Goal: Task Accomplishment & Management: Use online tool/utility

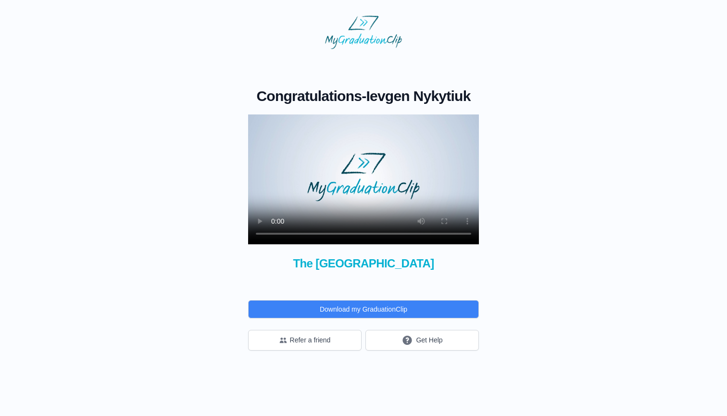
click at [366, 176] on video at bounding box center [363, 179] width 231 height 130
click at [366, 181] on video at bounding box center [363, 179] width 231 height 130
click at [348, 234] on video at bounding box center [363, 179] width 231 height 130
click at [356, 234] on video at bounding box center [363, 179] width 231 height 130
click at [363, 234] on video at bounding box center [363, 179] width 231 height 130
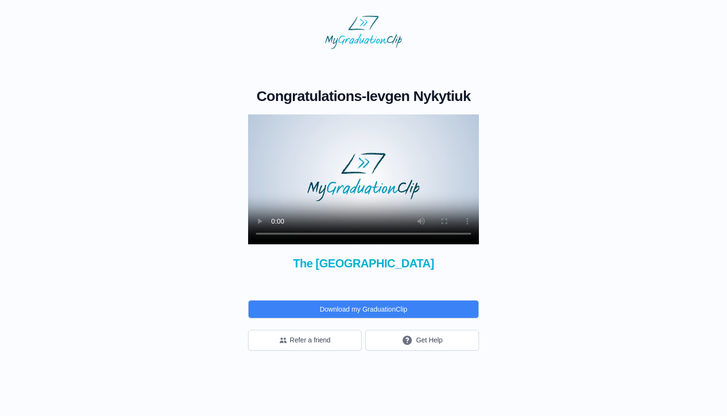
click at [364, 234] on video at bounding box center [363, 179] width 231 height 130
click at [157, 221] on div "Congratulations - Ievgen Nykytiuk × Share your GraduationClip now! × Why not al…" at bounding box center [363, 199] width 696 height 301
click at [374, 233] on video at bounding box center [363, 179] width 231 height 130
click at [379, 188] on video at bounding box center [363, 179] width 231 height 130
click at [199, 252] on div "Congratulations - Ievgen Nykytiuk × Share your GraduationClip now! × Why not al…" at bounding box center [363, 199] width 696 height 301
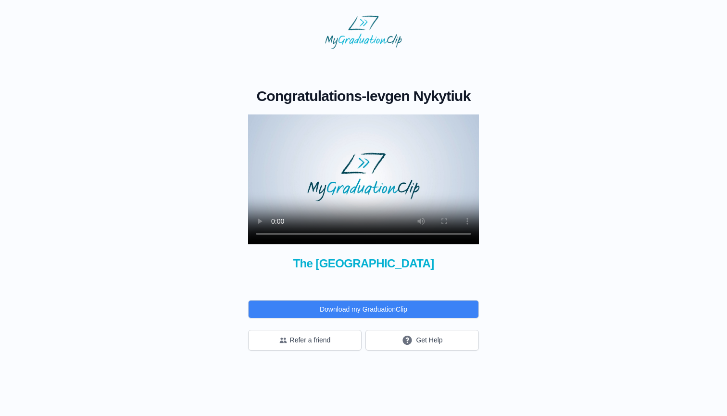
click at [271, 229] on video at bounding box center [363, 179] width 231 height 130
click at [261, 233] on video at bounding box center [363, 179] width 231 height 130
click at [276, 235] on video at bounding box center [363, 179] width 231 height 130
click at [353, 235] on video at bounding box center [363, 179] width 231 height 130
click at [438, 338] on button "Get Help" at bounding box center [421, 340] width 113 height 21
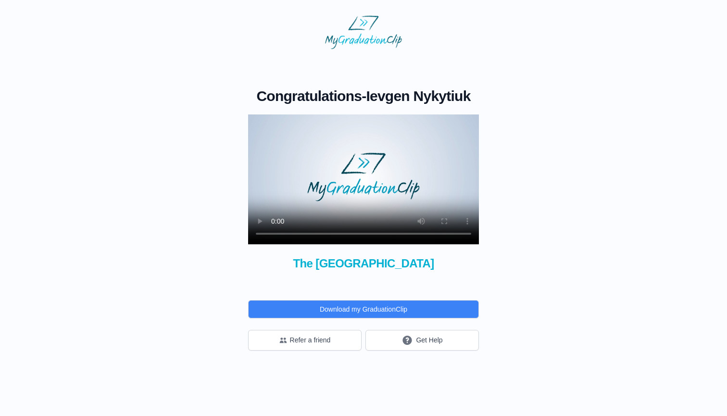
click at [296, 161] on video at bounding box center [363, 179] width 231 height 130
click at [387, 234] on video at bounding box center [363, 179] width 231 height 130
click at [375, 208] on video at bounding box center [363, 179] width 231 height 130
click at [372, 235] on video at bounding box center [363, 179] width 231 height 130
click at [405, 196] on video at bounding box center [363, 179] width 231 height 130
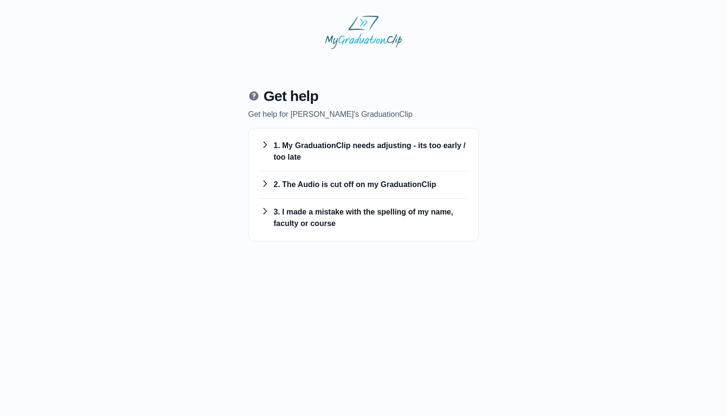
click at [335, 212] on h3 "3. I made a mistake with the spelling of my name, faculty or course" at bounding box center [363, 217] width 207 height 23
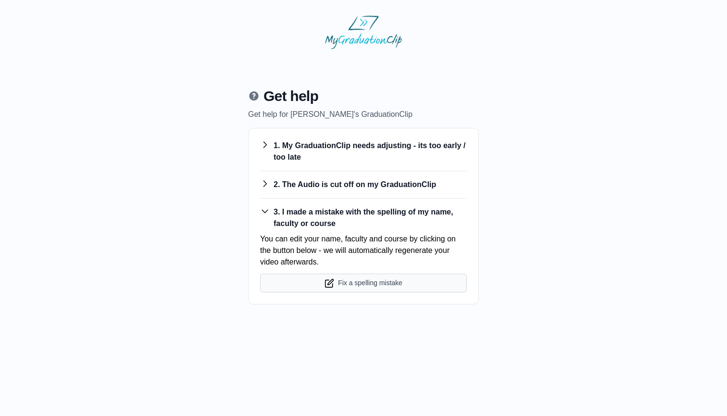
click at [347, 286] on button "Fix a spelling mistake" at bounding box center [363, 282] width 207 height 19
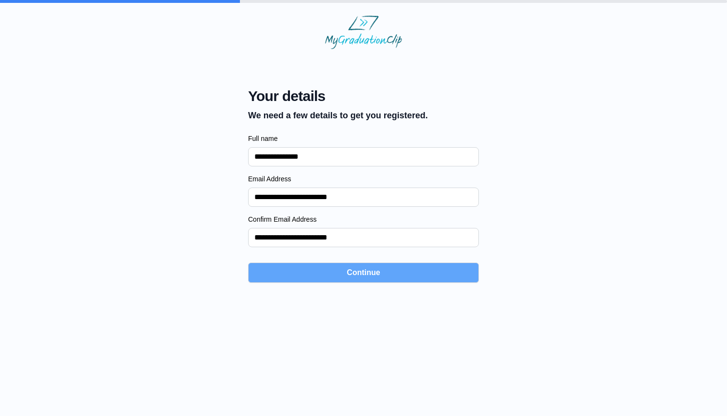
click at [344, 269] on button "Continue" at bounding box center [363, 272] width 231 height 20
select select "**********"
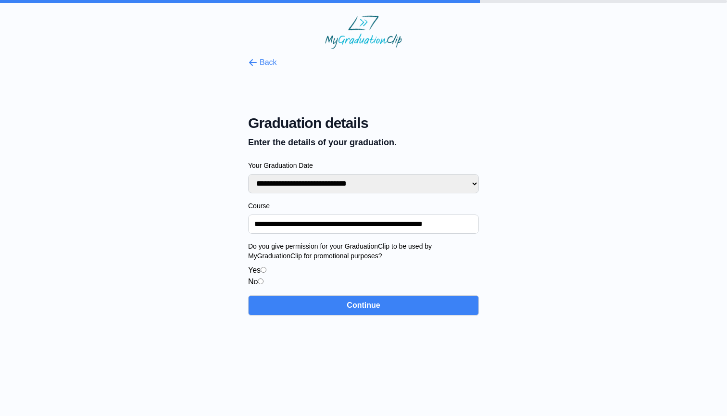
click at [390, 223] on input "**********" at bounding box center [363, 223] width 231 height 19
type input "**********"
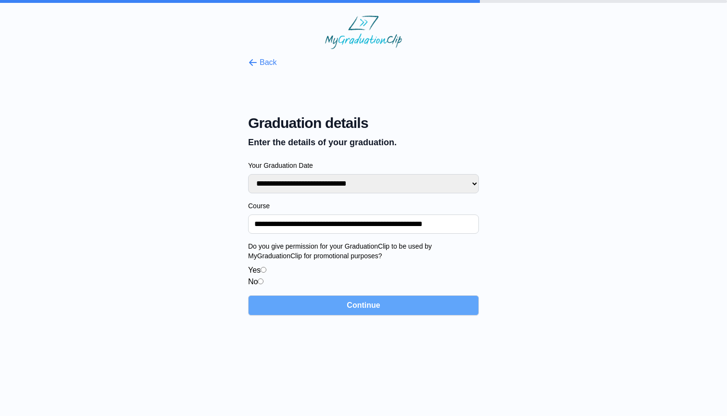
click at [367, 302] on button "Continue" at bounding box center [363, 305] width 231 height 20
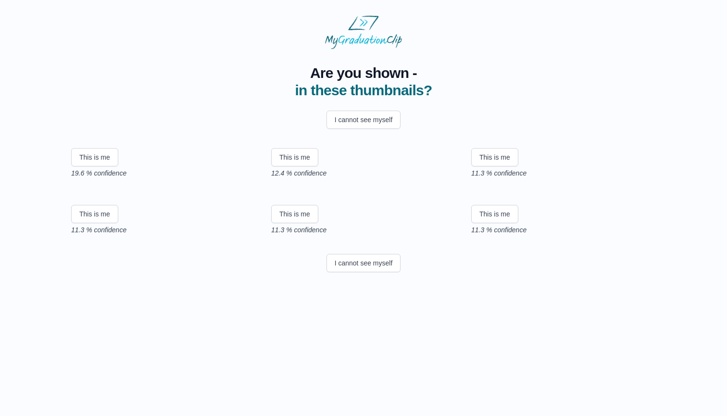
scroll to position [78, 0]
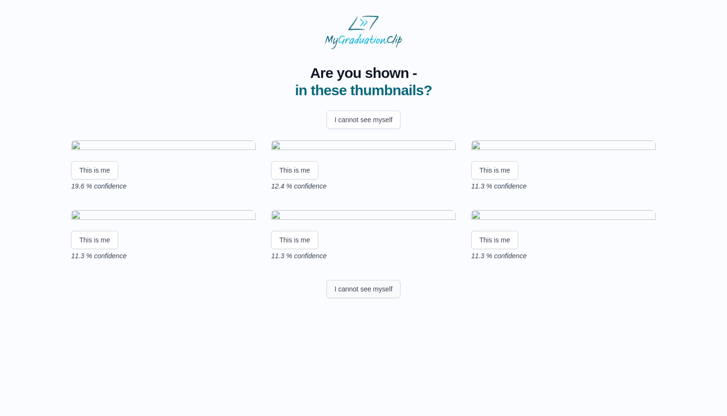
click at [366, 298] on button "I cannot see myself" at bounding box center [363, 289] width 74 height 18
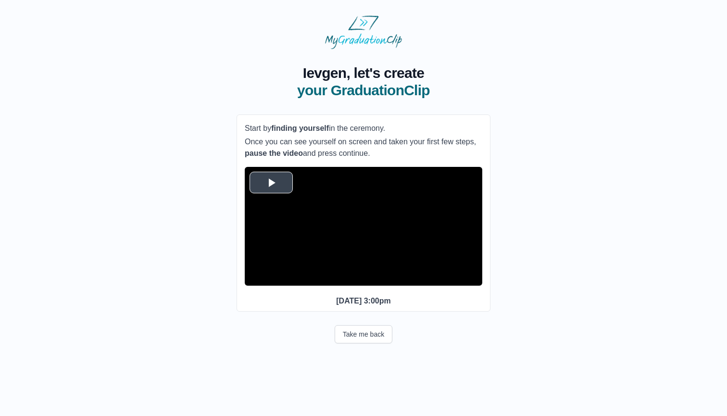
click at [271, 182] on span "Video Player" at bounding box center [271, 182] width 0 height 0
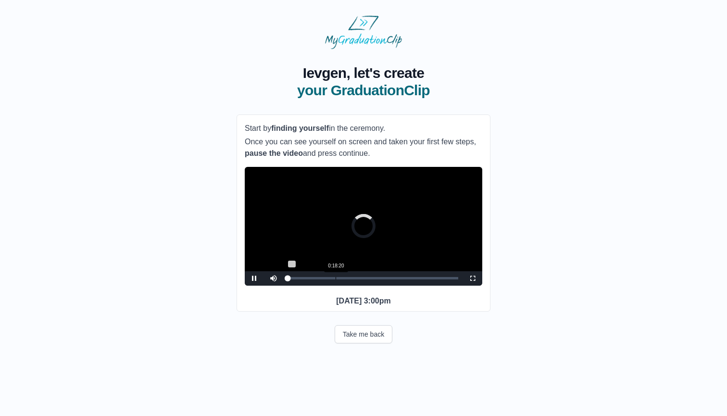
click at [335, 278] on video "Video Player" at bounding box center [363, 226] width 237 height 119
click at [369, 279] on div "0:35:05" at bounding box center [369, 278] width 0 height 2
click at [369, 279] on div "0:35:05 Progress : 0%" at bounding box center [328, 278] width 81 height 2
click at [381, 257] on video "Video Player" at bounding box center [363, 226] width 237 height 119
click at [375, 279] on div "Loaded : 0% 0:38:01 0:36:11 Progress : 0%" at bounding box center [363, 278] width 151 height 2
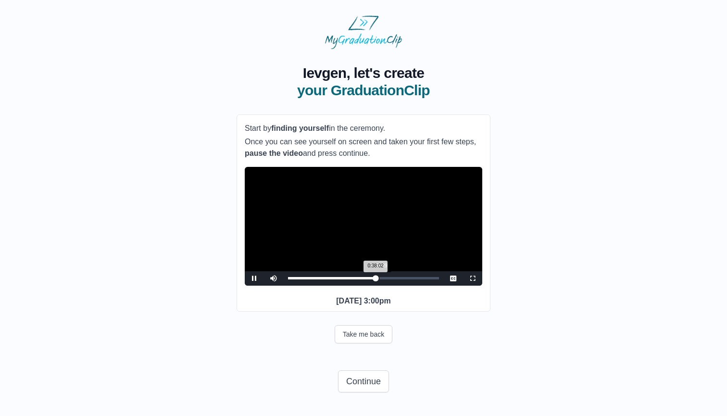
click at [375, 279] on div "0:38:02 Progress : 0%" at bounding box center [331, 278] width 87 height 2
click at [379, 279] on div "0:39:30 Progress : 0%" at bounding box center [333, 278] width 91 height 2
click at [372, 279] on div "Loaded : 0% 0:36:46 0:40:46 Progress : 0%" at bounding box center [363, 278] width 151 height 2
click at [365, 279] on div "0:33:25" at bounding box center [365, 278] width 0 height 2
click at [365, 279] on div "0:33:39 Progress : 0%" at bounding box center [326, 278] width 77 height 2
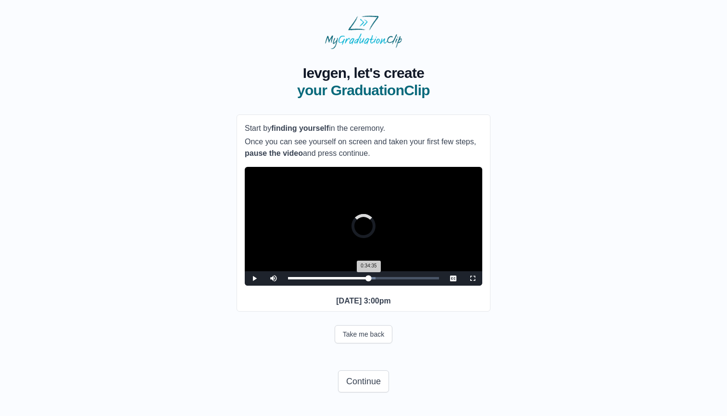
click at [369, 279] on div "0:34:35 Progress : 0%" at bounding box center [328, 278] width 81 height 2
click at [368, 279] on div "0:34:40 Progress : 0%" at bounding box center [328, 278] width 80 height 2
click at [368, 279] on div "0:34:45 Progress : 0%" at bounding box center [328, 278] width 80 height 2
click at [370, 279] on div "0:35:57 Progress : 0%" at bounding box center [329, 278] width 83 height 2
click at [371, 279] on div "0:36:27 Progress : 0%" at bounding box center [330, 278] width 84 height 2
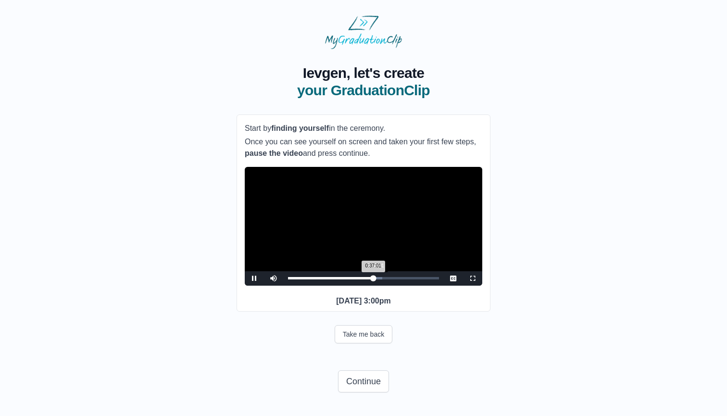
click at [373, 279] on div "0:37:01 Progress : 0%" at bounding box center [330, 278] width 85 height 2
click at [375, 279] on div "0:38:02 Progress : 0%" at bounding box center [331, 278] width 87 height 2
click at [370, 279] on div "0:35:43" at bounding box center [370, 278] width 0 height 2
click at [370, 279] on div "0:36:08 Progress : 0%" at bounding box center [329, 278] width 82 height 2
click at [371, 279] on div "0:36:09 Progress : 0%" at bounding box center [329, 278] width 83 height 2
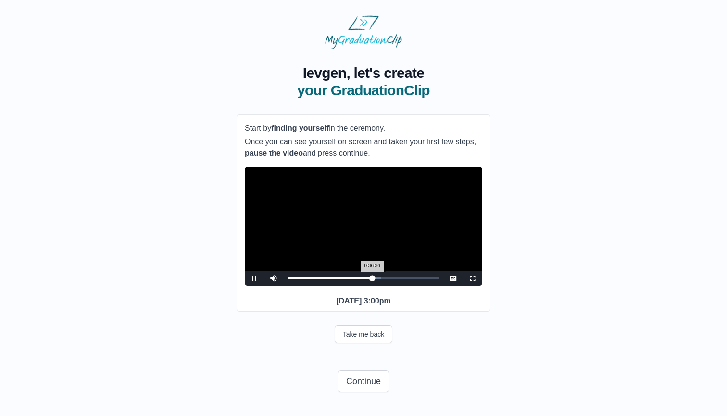
click at [372, 279] on div "0:36:36 Progress : 0%" at bounding box center [330, 278] width 84 height 2
click at [373, 279] on div "0:37:00 Progress : 0%" at bounding box center [330, 278] width 85 height 2
click at [375, 279] on div "0:37:50 Progress : 0%" at bounding box center [331, 278] width 87 height 2
click at [376, 279] on div "0:38:28 Progress : 0%" at bounding box center [332, 278] width 88 height 2
click at [377, 279] on div "0:38:52 Progress : 0%" at bounding box center [332, 278] width 89 height 2
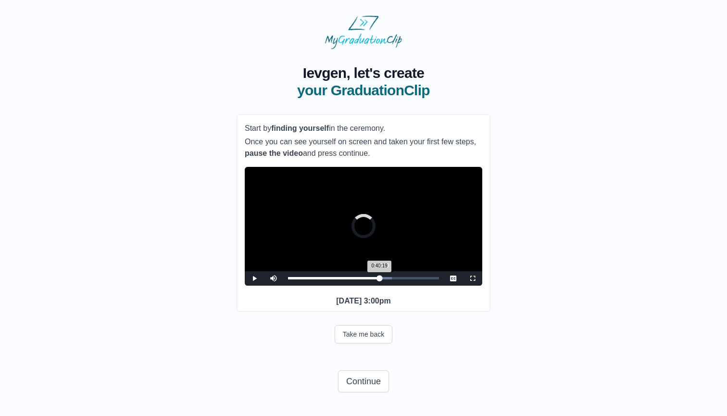
click at [379, 279] on div "0:40:19 Progress : 0%" at bounding box center [333, 278] width 91 height 2
click at [482, 295] on div "**********" at bounding box center [363, 212] width 254 height 197
click at [472, 278] on span "Video Player" at bounding box center [472, 278] width 0 height 0
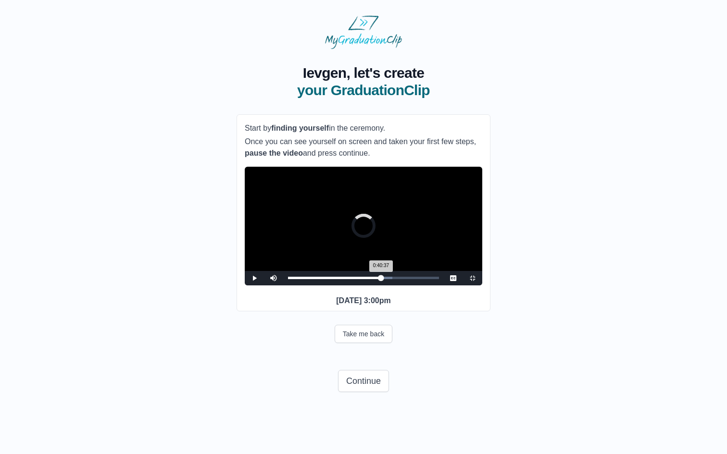
click at [381, 279] on div "0:40:37 Progress : 0%" at bounding box center [334, 278] width 93 height 2
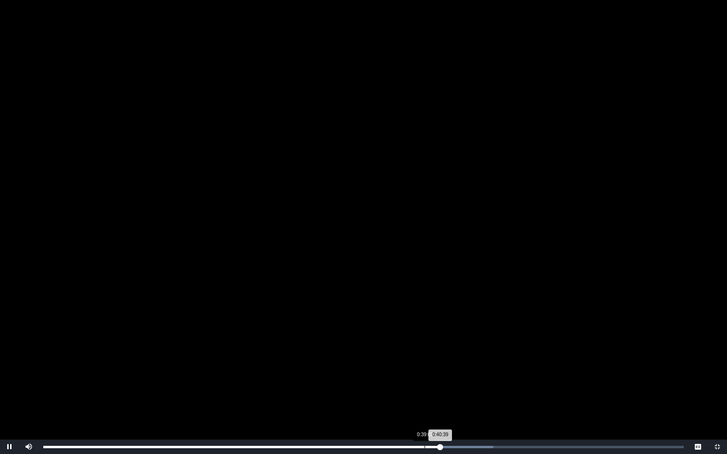
click at [424, 415] on div "0:39:03" at bounding box center [424, 447] width 0 height 2
click at [412, 415] on div "0:38:55 Progress : 0%" at bounding box center [233, 447] width 380 height 2
click at [400, 415] on div "Loaded : 0% 0:36:35 0:36:35 Progress : 0%" at bounding box center [363, 447] width 650 height 14
click at [395, 415] on div "Loaded : 0% 0:36:05 0:36:05 Progress : 0%" at bounding box center [363, 447] width 650 height 14
click at [393, 415] on div "0:35:48 Progress : 0%" at bounding box center [219, 447] width 352 height 2
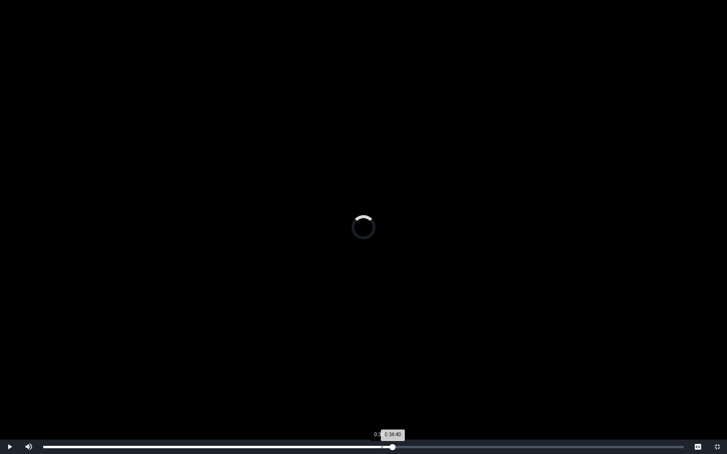
click at [382, 415] on div "Loaded : 0% 0:34:40 0:34:40 Progress : 0%" at bounding box center [363, 447] width 650 height 14
click at [369, 415] on div "Loaded : 0% 0:33:23 0:33:23 Progress : 0%" at bounding box center [363, 447] width 650 height 14
click at [365, 415] on div "Loaded : 0% 0:32:56 0:32:56 Progress : 0%" at bounding box center [363, 447] width 650 height 14
click at [365, 415] on div "0:32:58 Progress : 0%" at bounding box center [204, 447] width 322 height 2
click at [369, 415] on div "0:33:24 Progress : 0%" at bounding box center [206, 447] width 326 height 2
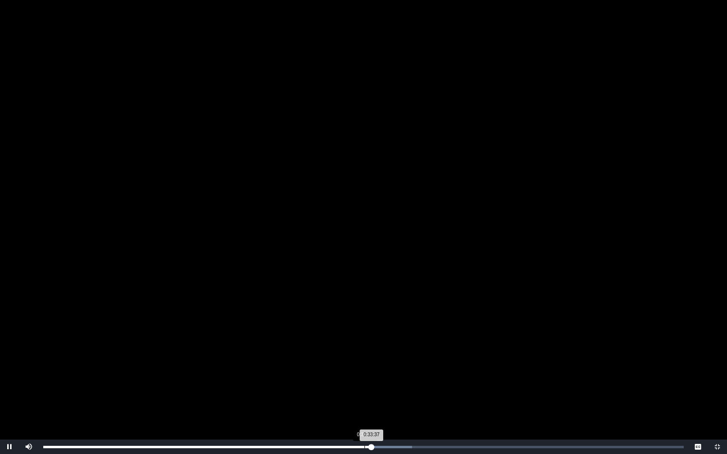
click at [364, 415] on div "0:32:53" at bounding box center [364, 447] width 0 height 2
click at [361, 415] on div "0:32:52 Progress : 0%" at bounding box center [203, 447] width 321 height 2
click at [358, 415] on div "0:32:34 Progress : 0%" at bounding box center [200, 447] width 315 height 2
click at [355, 415] on div "0:32:21 Progress : 0%" at bounding box center [199, 447] width 312 height 2
click at [352, 415] on div "0:31:40 Progress : 0%" at bounding box center [199, 447] width 312 height 2
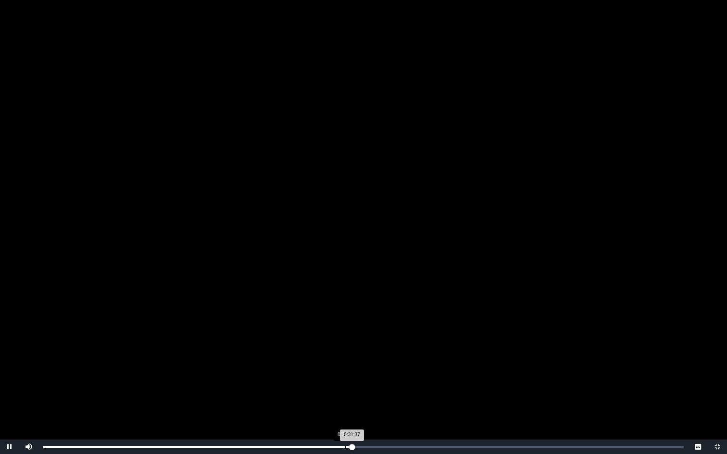
click at [343, 415] on div "Loaded : 0% 0:30:55 0:31:37 Progress : 0%" at bounding box center [363, 447] width 640 height 2
click at [343, 415] on div "0:30:45 Progress : 0%" at bounding box center [193, 447] width 300 height 2
click at [346, 415] on div "0:31:01 Progress : 0%" at bounding box center [194, 447] width 303 height 2
click at [354, 415] on div "Loaded : 0% 0:31:45 0:31:22 Progress : 0%" at bounding box center [363, 447] width 640 height 2
click at [355, 415] on div "0:31:53 Progress : 0%" at bounding box center [198, 447] width 311 height 2
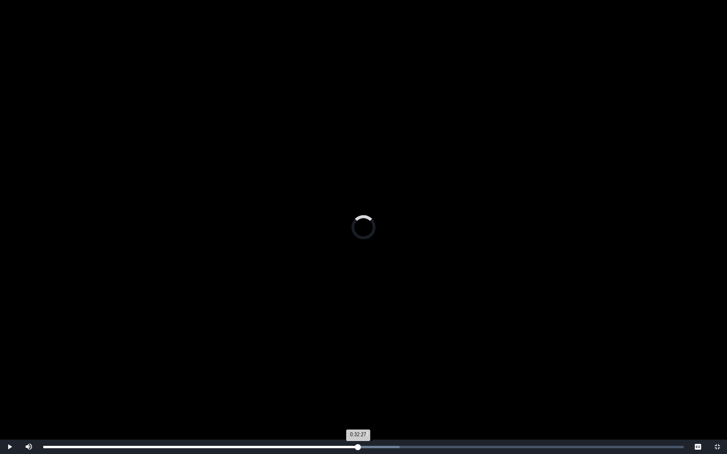
click at [358, 415] on div "0:32:27 Progress : 0%" at bounding box center [200, 447] width 315 height 2
click at [367, 415] on div "0:33:08 Progress : 0%" at bounding box center [204, 447] width 323 height 2
click at [367, 415] on div "0:33:10 Progress : 0%" at bounding box center [205, 447] width 324 height 2
click at [369, 415] on div "0:33:23 Progress : 0%" at bounding box center [206, 447] width 326 height 2
click at [369, 415] on div "0:33:24 Progress : 0%" at bounding box center [206, 447] width 326 height 2
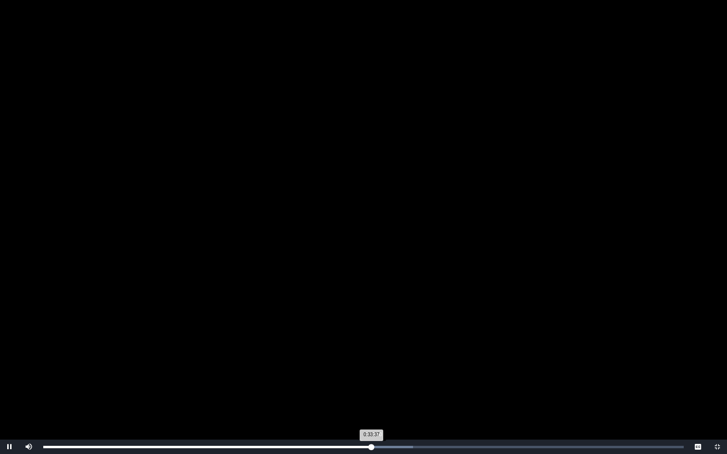
click at [371, 415] on div "0:33:37 Progress : 0%" at bounding box center [207, 447] width 328 height 2
click at [375, 415] on div "0:33:51 Progress : 0%" at bounding box center [209, 447] width 332 height 2
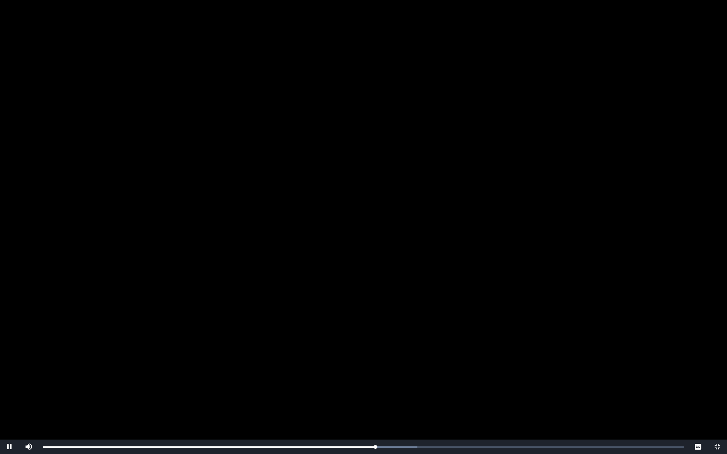
click at [717, 415] on span "Video Player" at bounding box center [717, 447] width 0 height 0
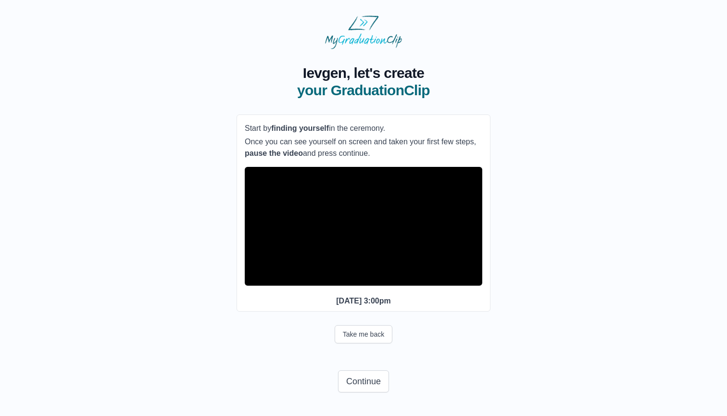
click at [421, 238] on video "Video Player" at bounding box center [363, 226] width 237 height 119
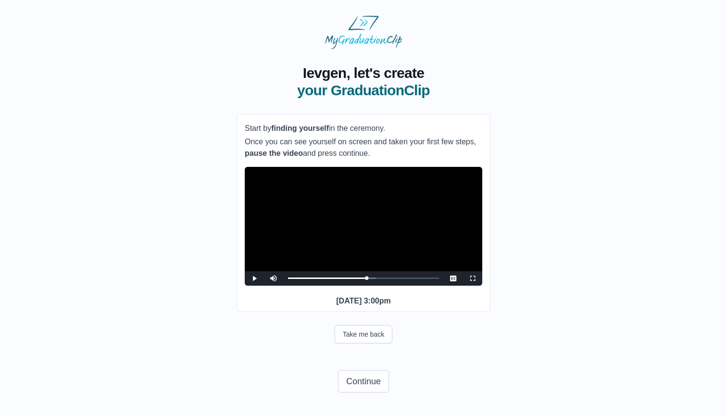
click at [407, 273] on video "Video Player" at bounding box center [363, 226] width 237 height 119
click at [419, 273] on video "Video Player" at bounding box center [363, 226] width 237 height 119
click at [367, 390] on button "Continue" at bounding box center [363, 381] width 51 height 22
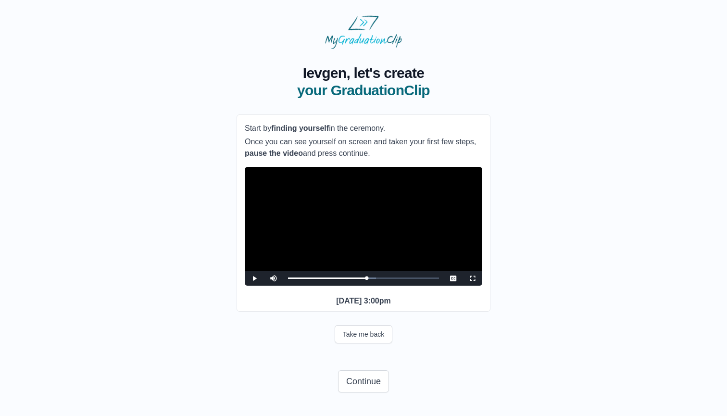
scroll to position [12, 0]
click at [362, 387] on button "Continue" at bounding box center [363, 381] width 51 height 22
click at [439, 367] on html "**********" at bounding box center [363, 206] width 727 height 413
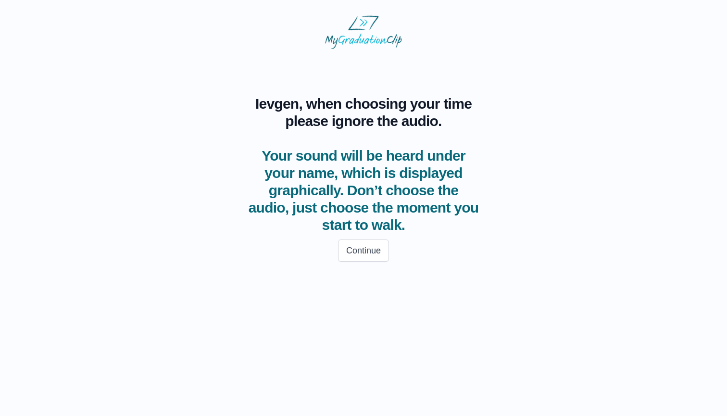
scroll to position [0, 0]
click at [374, 247] on button "Continue" at bounding box center [363, 250] width 51 height 22
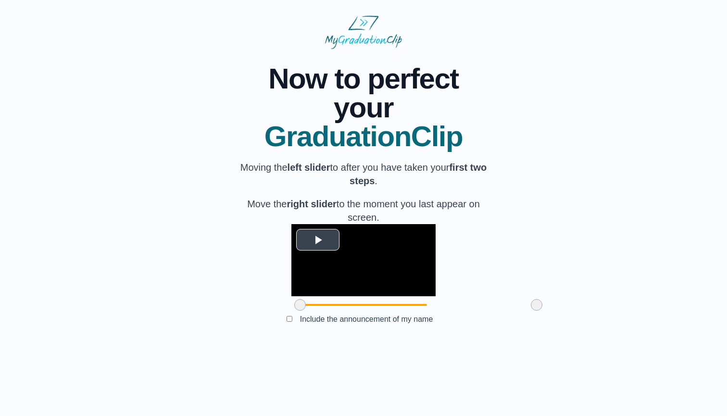
click at [318, 239] on span "Video Player" at bounding box center [318, 239] width 0 height 0
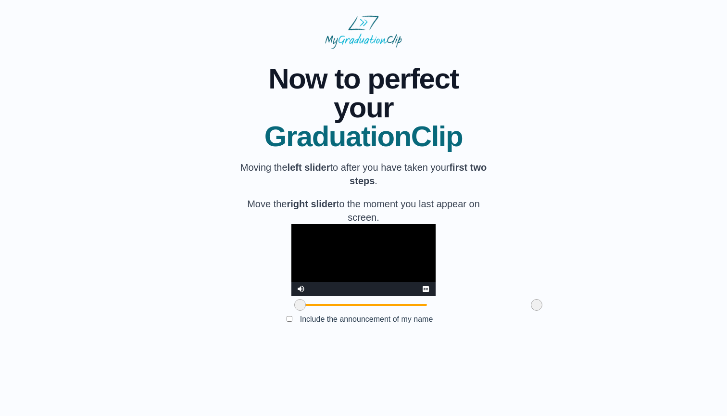
drag, startPoint x: 246, startPoint y: 363, endPoint x: 233, endPoint y: 362, distance: 12.5
click at [233, 343] on div "**********" at bounding box center [363, 196] width 696 height 294
click at [362, 285] on video "Video Player" at bounding box center [363, 260] width 144 height 72
click at [411, 288] on video "Video Player" at bounding box center [363, 260] width 144 height 72
drag, startPoint x: 483, startPoint y: 360, endPoint x: 415, endPoint y: 362, distance: 67.8
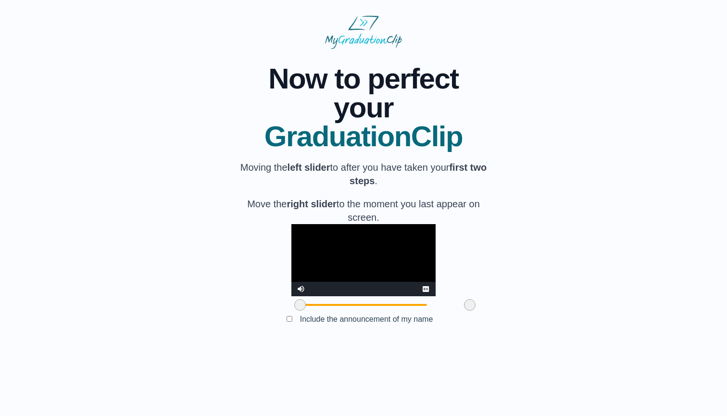
click at [464, 310] on span at bounding box center [470, 305] width 12 height 12
click at [461, 310] on span at bounding box center [467, 305] width 12 height 12
drag, startPoint x: 246, startPoint y: 363, endPoint x: 307, endPoint y: 369, distance: 61.3
click at [352, 313] on div at bounding box center [360, 304] width 17 height 17
drag, startPoint x: 307, startPoint y: 364, endPoint x: 313, endPoint y: 363, distance: 6.3
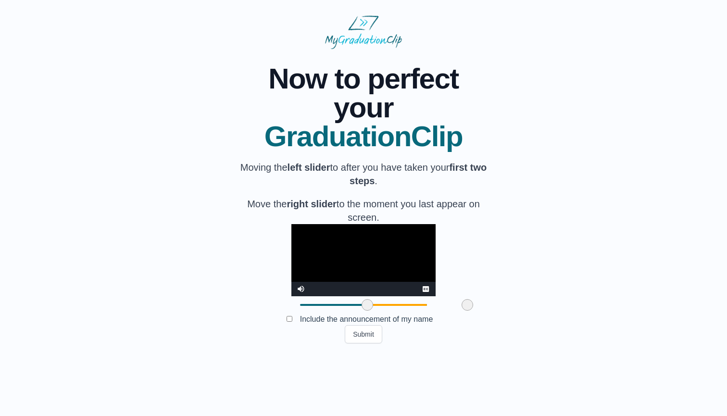
click at [361, 310] on span at bounding box center [367, 305] width 12 height 12
drag, startPoint x: 314, startPoint y: 363, endPoint x: 304, endPoint y: 363, distance: 9.6
click at [352, 310] on span at bounding box center [358, 305] width 12 height 12
click at [367, 343] on button "Submit" at bounding box center [363, 334] width 37 height 18
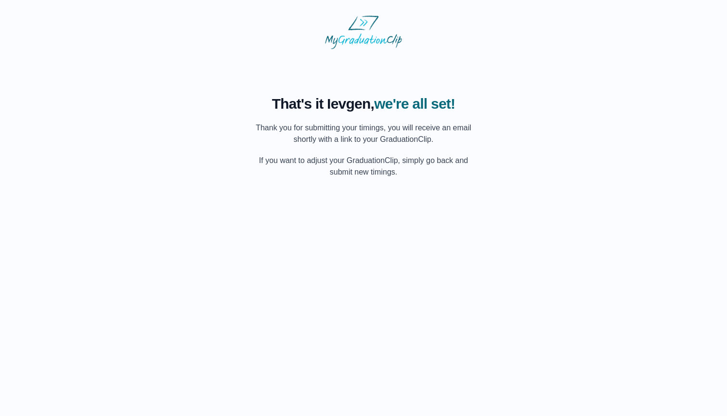
scroll to position [0, 0]
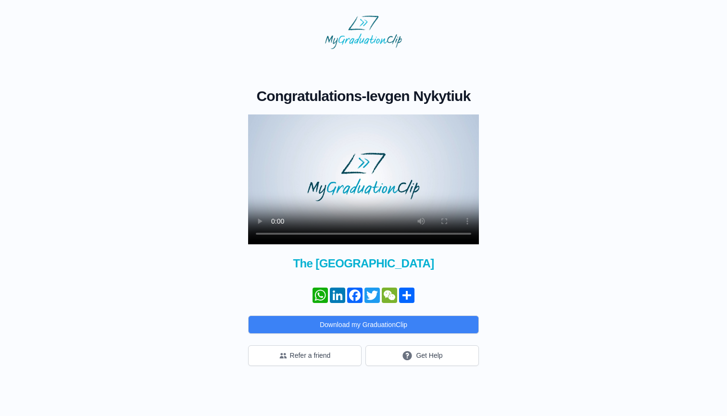
click at [358, 178] on video at bounding box center [363, 179] width 231 height 130
click at [346, 234] on video at bounding box center [363, 179] width 231 height 130
click at [366, 235] on video at bounding box center [363, 179] width 231 height 130
click at [358, 235] on video at bounding box center [363, 179] width 231 height 130
click at [384, 177] on video at bounding box center [363, 179] width 231 height 130
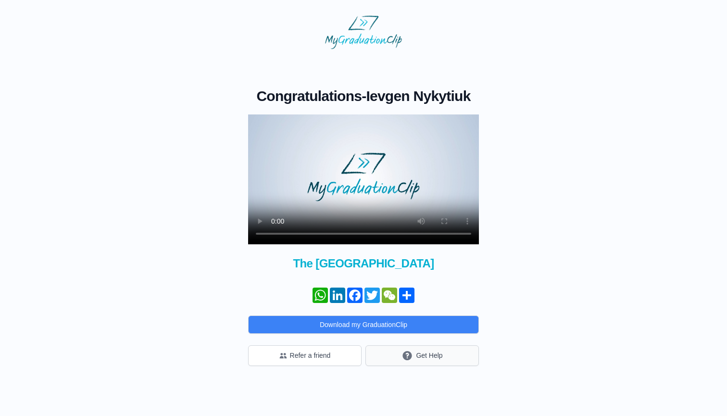
click at [412, 349] on icon "submit" at bounding box center [407, 355] width 12 height 12
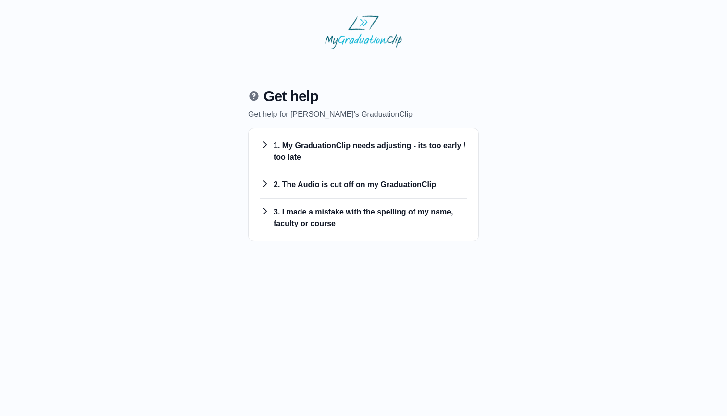
click at [366, 184] on h3 "2. The Audio is cut off on my GraduationClip" at bounding box center [363, 185] width 207 height 12
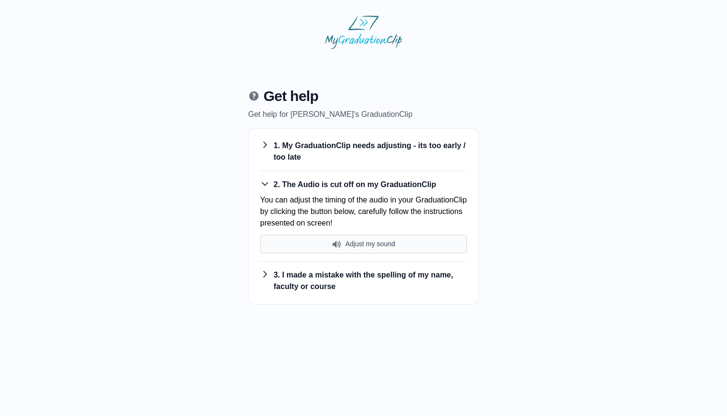
click at [362, 244] on button "Adjust my sound" at bounding box center [363, 244] width 207 height 19
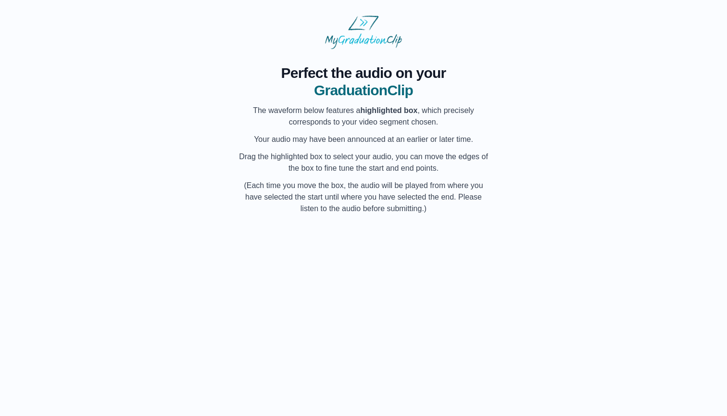
scroll to position [0, 24514]
click at [371, 260] on div "My Name" at bounding box center [381, 253] width 36 height 62
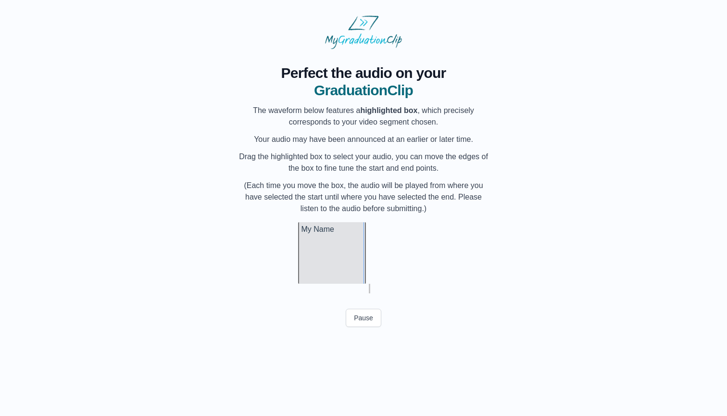
scroll to position [0, 24550]
click at [318, 262] on div "My Name" at bounding box center [330, 253] width 68 height 62
click at [301, 259] on div at bounding box center [302, 253] width 4 height 62
click at [310, 259] on div at bounding box center [311, 253] width 4 height 62
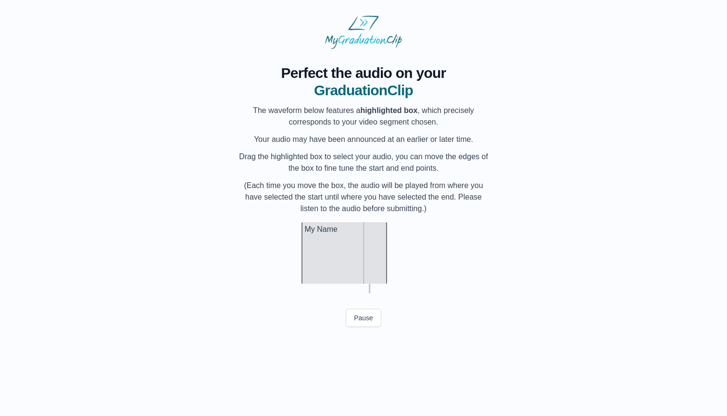
click at [366, 315] on button "Pause" at bounding box center [364, 318] width 36 height 18
click at [390, 261] on div at bounding box center [388, 253] width 4 height 62
click at [369, 318] on button "Pause" at bounding box center [364, 318] width 36 height 18
click at [369, 318] on button "Preview Audio" at bounding box center [363, 318] width 59 height 18
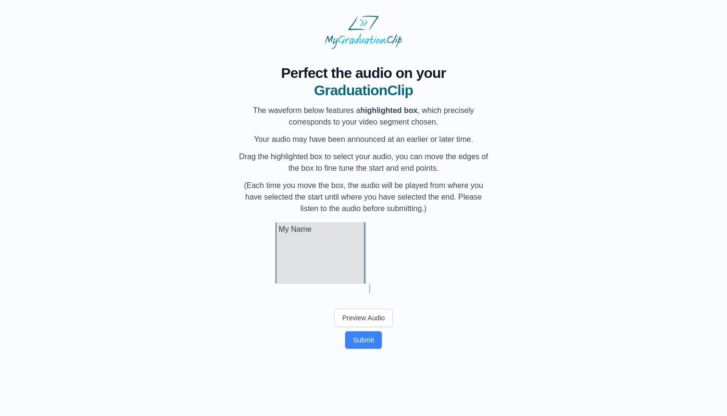
scroll to position [0, 24586]
click at [361, 254] on div at bounding box center [360, 253] width 4 height 62
click at [277, 261] on div at bounding box center [277, 253] width 4 height 62
click at [378, 316] on button "Preview Audio" at bounding box center [363, 318] width 59 height 18
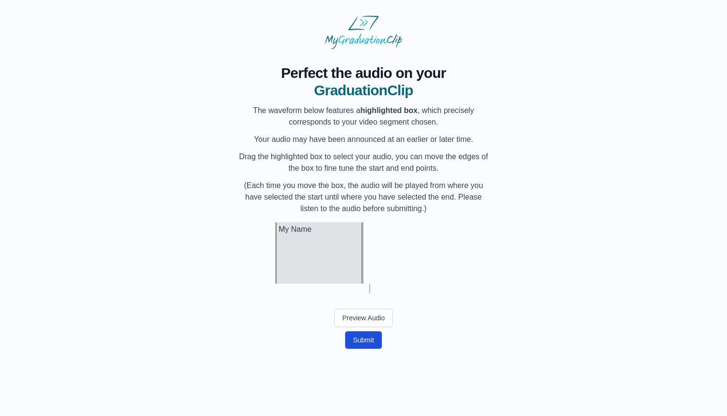
click at [367, 343] on button "Submit" at bounding box center [363, 340] width 37 height 18
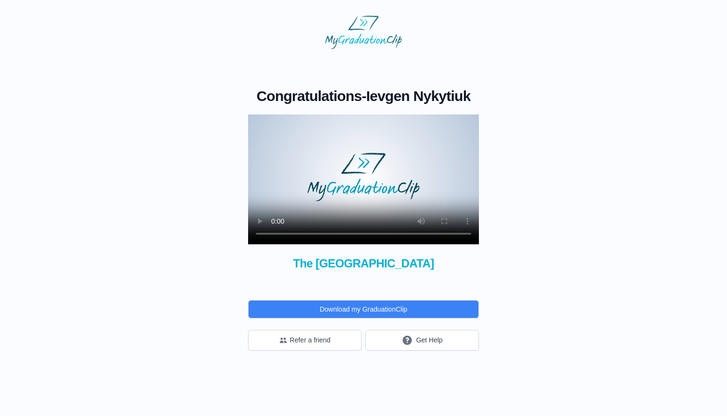
click at [369, 176] on video at bounding box center [363, 179] width 231 height 130
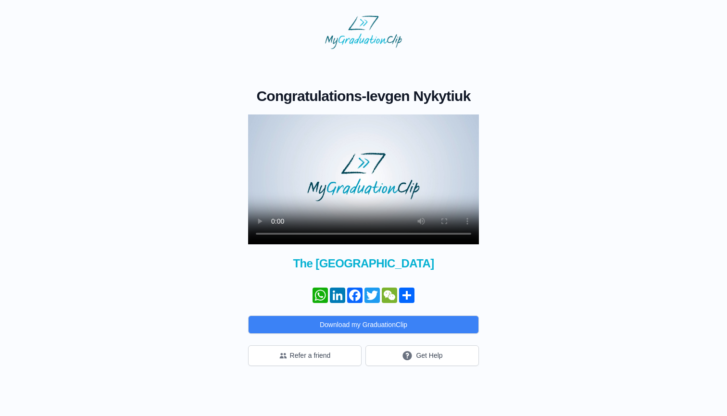
click at [364, 232] on video at bounding box center [363, 179] width 231 height 130
click at [358, 234] on video at bounding box center [363, 179] width 231 height 130
click at [420, 167] on video at bounding box center [363, 179] width 231 height 130
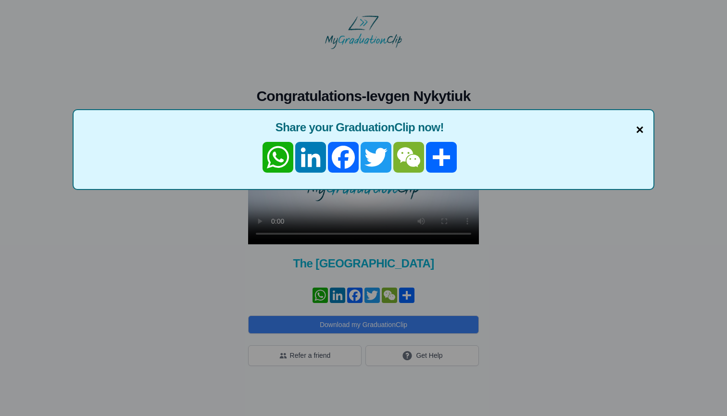
click at [638, 133] on span "×" at bounding box center [639, 130] width 8 height 20
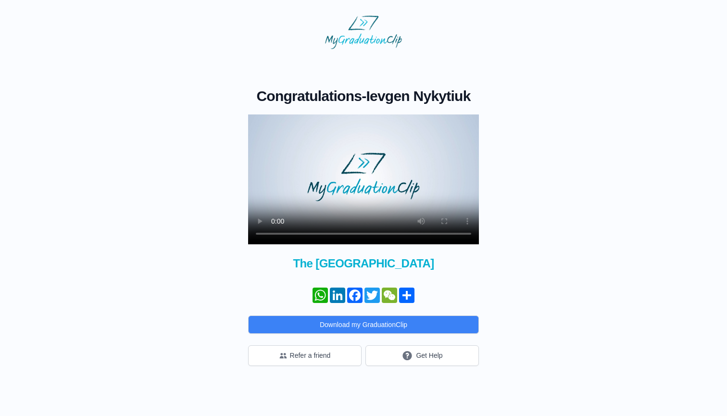
click at [390, 234] on video at bounding box center [363, 179] width 231 height 130
click at [403, 196] on video at bounding box center [363, 179] width 231 height 130
click at [414, 171] on video at bounding box center [363, 179] width 231 height 130
click at [394, 348] on button "Get Help" at bounding box center [421, 355] width 113 height 21
click at [367, 234] on video at bounding box center [363, 179] width 231 height 130
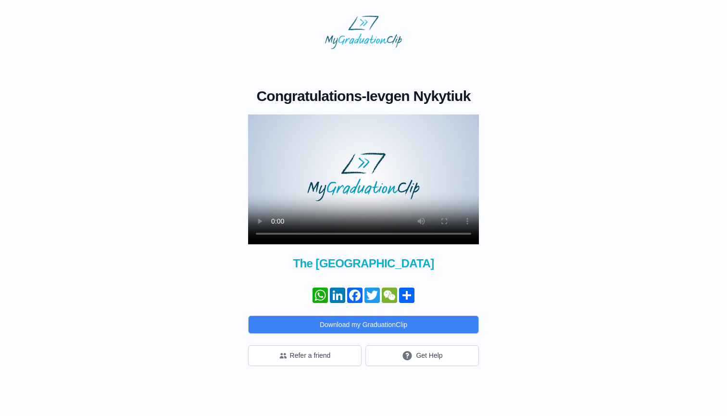
click at [276, 232] on video at bounding box center [363, 179] width 231 height 130
click at [439, 150] on video at bounding box center [363, 179] width 231 height 130
click at [417, 349] on button "Get Help" at bounding box center [421, 355] width 113 height 21
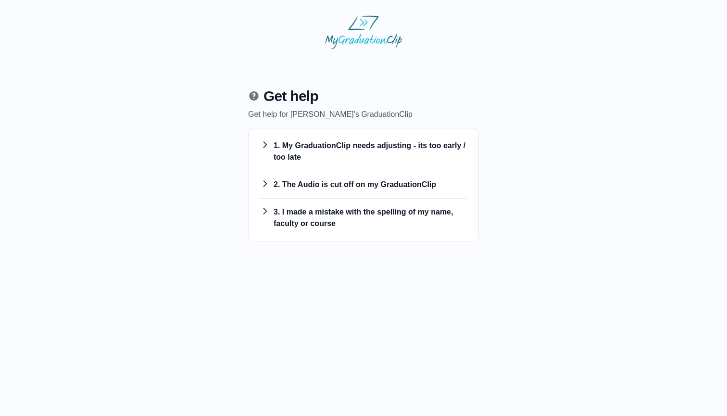
click at [394, 186] on h3 "2. The Audio is cut off on my GraduationClip" at bounding box center [363, 185] width 207 height 12
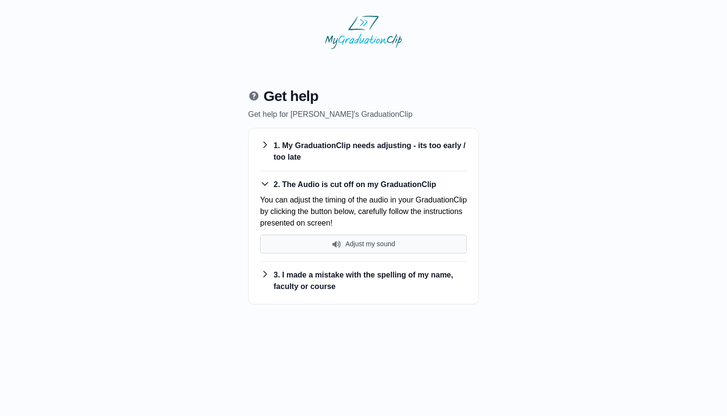
click at [390, 246] on button "Adjust my sound" at bounding box center [363, 244] width 207 height 19
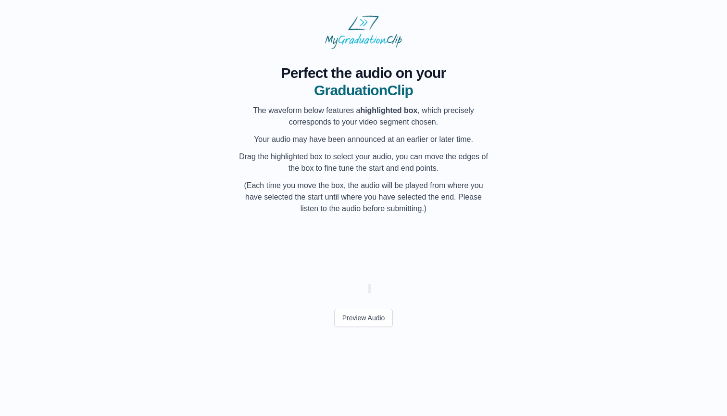
scroll to position [0, 24514]
click at [372, 243] on div "My Name" at bounding box center [381, 235] width 36 height 26
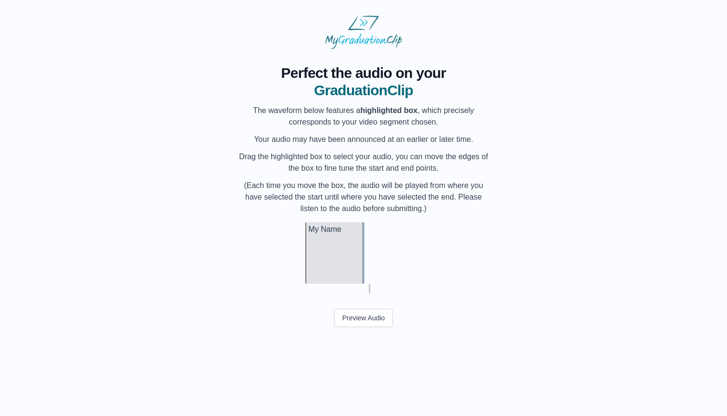
click at [305, 257] on div at bounding box center [307, 253] width 4 height 62
click at [396, 256] on div at bounding box center [396, 253] width 4 height 62
click at [361, 320] on button "Preview Audio" at bounding box center [363, 318] width 59 height 18
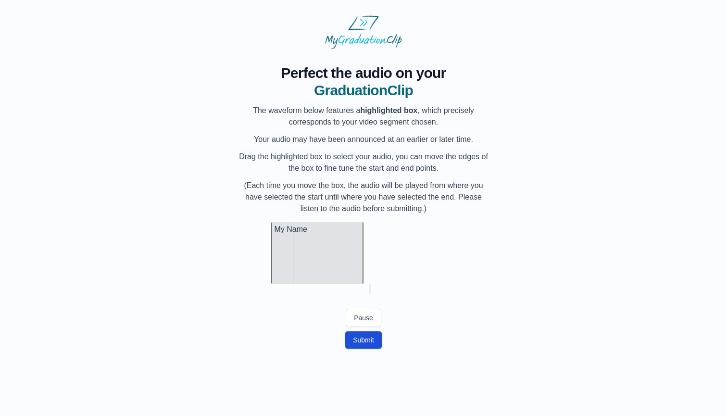
click at [379, 339] on button "Submit" at bounding box center [363, 340] width 37 height 18
